Goal: Information Seeking & Learning: Learn about a topic

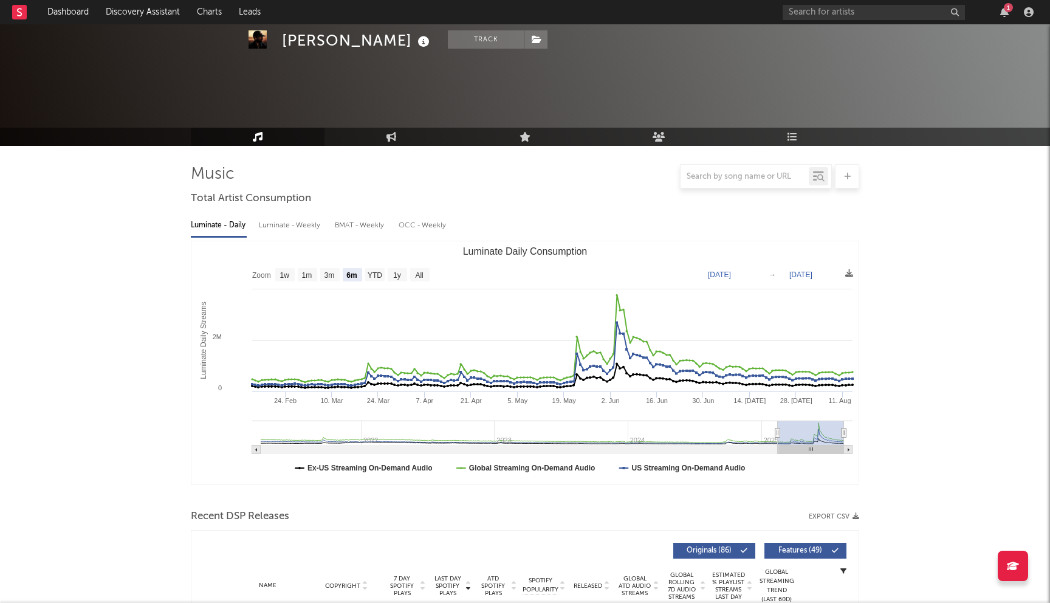
select select "6m"
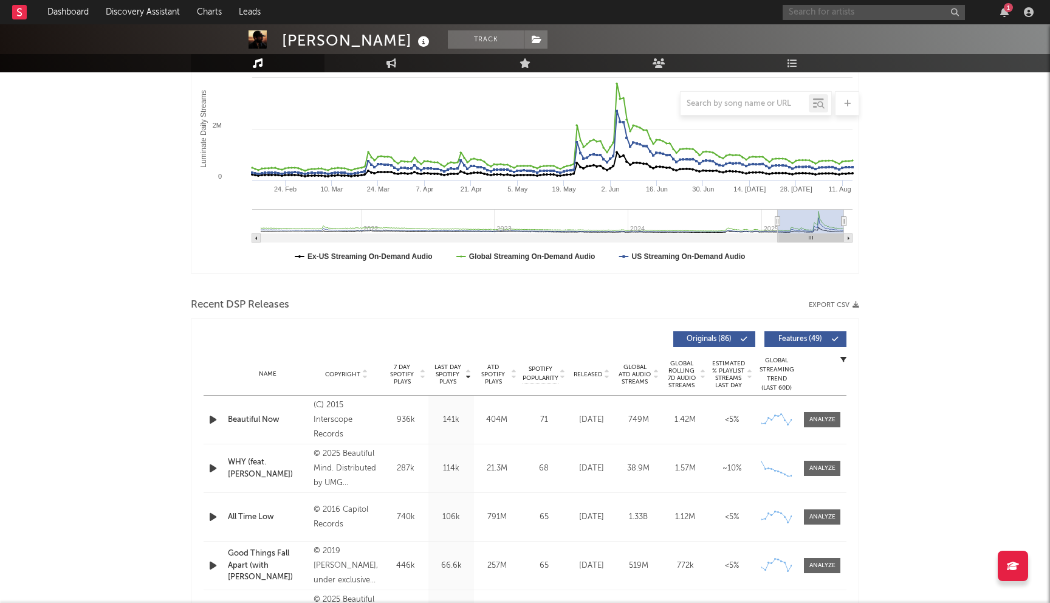
click at [830, 17] on input "text" at bounding box center [873, 12] width 182 height 15
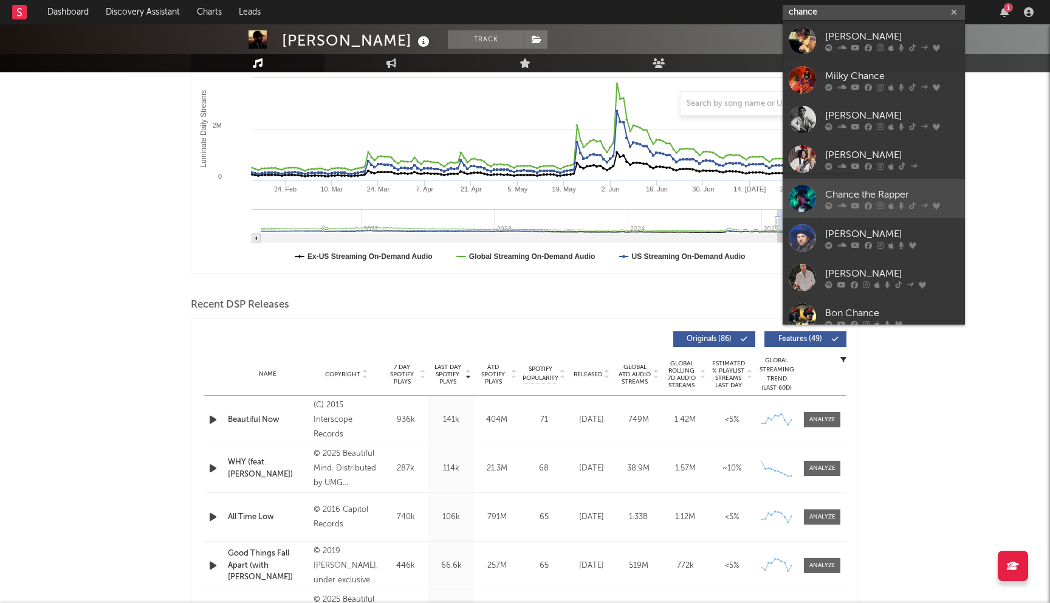
type input "chance"
click at [857, 190] on div "Chance the Rapper" at bounding box center [892, 194] width 134 height 15
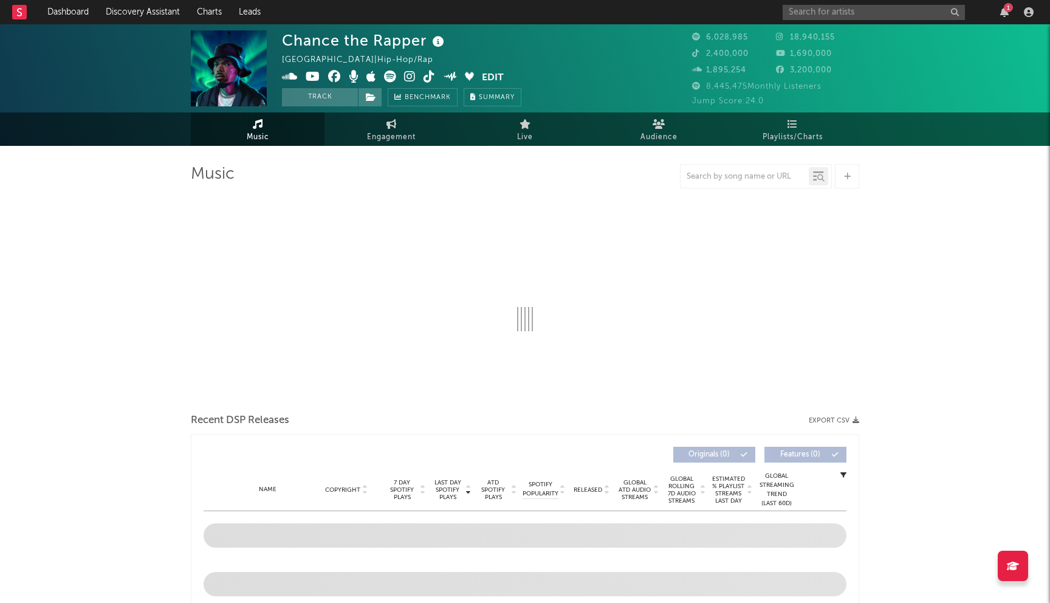
select select "6m"
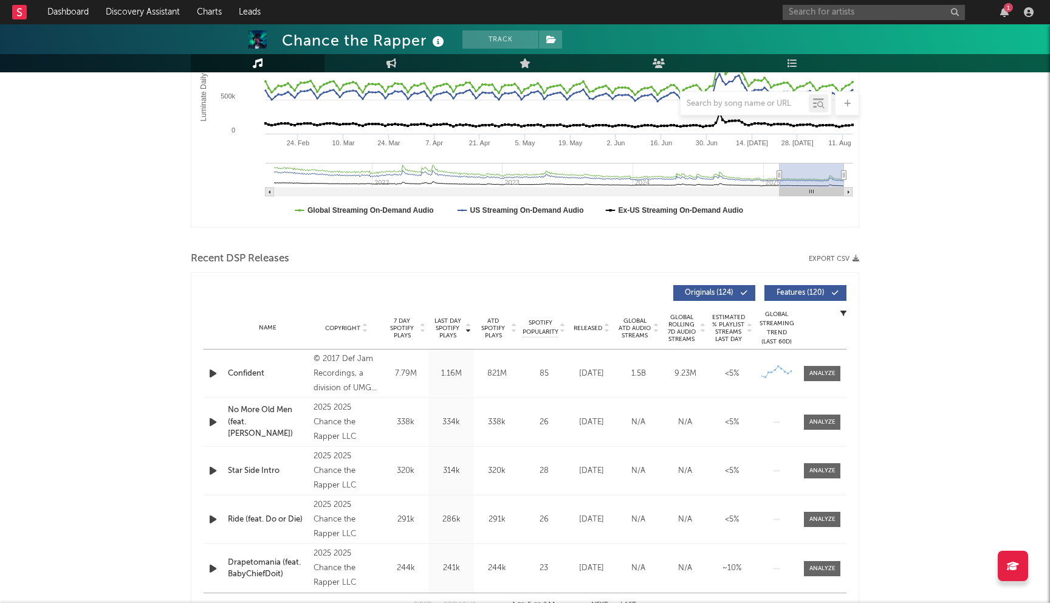
scroll to position [258, 0]
